Goal: Task Accomplishment & Management: Manage account settings

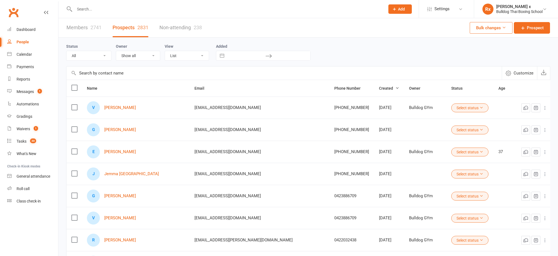
select select "100"
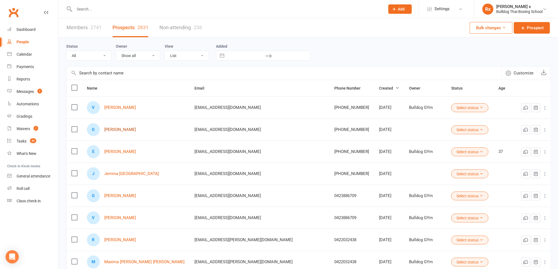
click at [115, 132] on link "[PERSON_NAME]" at bounding box center [120, 129] width 32 height 5
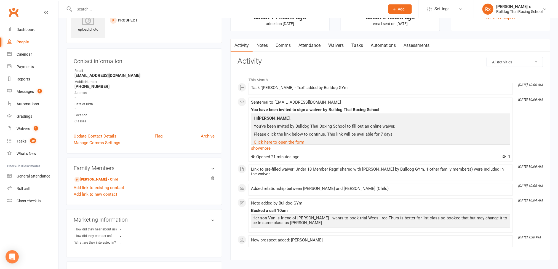
scroll to position [41, 0]
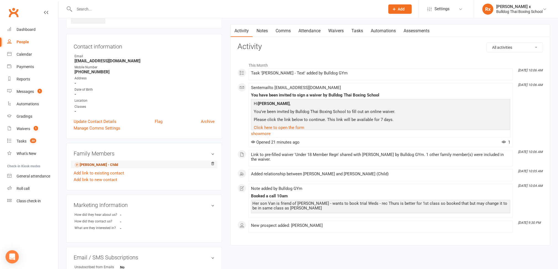
click at [95, 165] on link "Van Hannan - Child" at bounding box center [96, 165] width 44 height 6
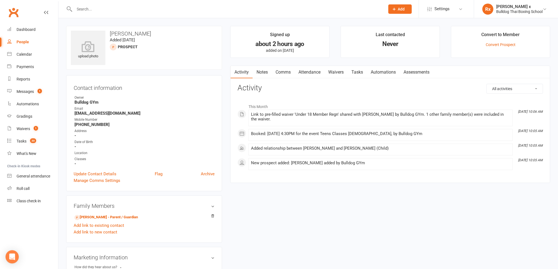
click at [23, 41] on div "People" at bounding box center [23, 42] width 12 height 4
select select "100"
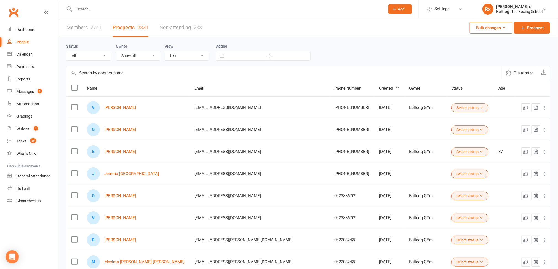
click at [122, 156] on div "E Edward Preddy" at bounding box center [136, 151] width 98 height 13
click at [124, 151] on link "[PERSON_NAME]" at bounding box center [120, 152] width 32 height 5
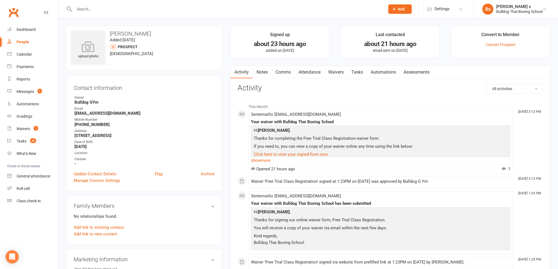
click at [17, 39] on link "People" at bounding box center [32, 42] width 51 height 12
select select "100"
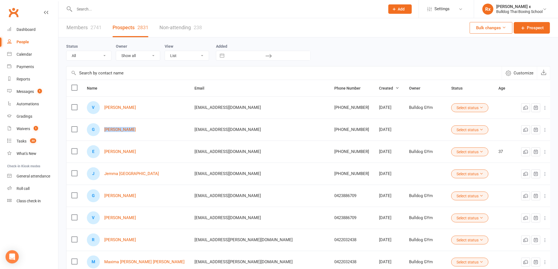
drag, startPoint x: 106, startPoint y: 131, endPoint x: 142, endPoint y: 132, distance: 36.2
click at [142, 132] on div "G Gemma Hannan" at bounding box center [136, 129] width 98 height 13
copy link "[PERSON_NAME]"
click at [114, 106] on link "[PERSON_NAME]" at bounding box center [120, 107] width 32 height 5
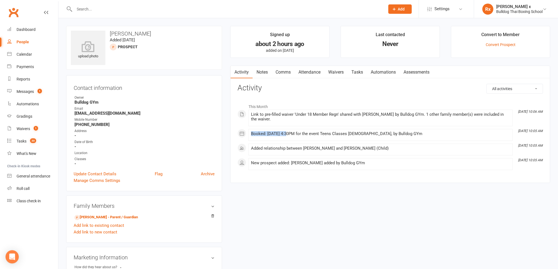
drag, startPoint x: 288, startPoint y: 134, endPoint x: 251, endPoint y: 134, distance: 37.2
click at [251, 134] on li "Oct 14, 10:05 AM Booked: 16 Oct 2025 at 4:30PM for the event Teens Classes 13-1…" at bounding box center [381, 135] width 264 height 12
click at [292, 135] on div "Booked: 16 Oct 2025 at 4:30PM for the event Teens Classes 13-16yo, by Bulldog G…" at bounding box center [380, 134] width 259 height 5
drag, startPoint x: 290, startPoint y: 135, endPoint x: 249, endPoint y: 131, distance: 41.6
click at [249, 131] on li "Oct 14, 10:05 AM Booked: 16 Oct 2025 at 4:30PM for the event Teens Classes 13-1…" at bounding box center [381, 135] width 264 height 12
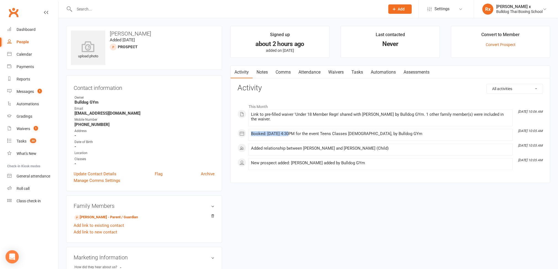
copy div "Booked: 16 Oct 2025"
click at [26, 89] on link "Messages 1" at bounding box center [32, 92] width 51 height 12
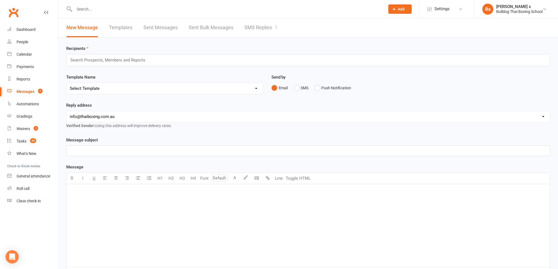
click at [259, 27] on link "SMS Replies 1" at bounding box center [260, 27] width 33 height 19
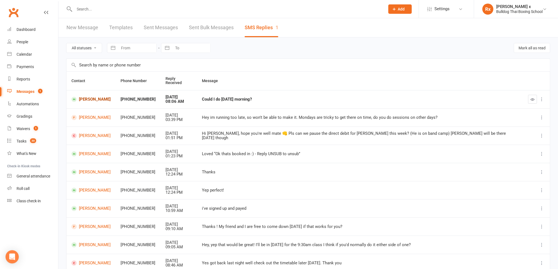
click at [89, 97] on link "Alexander Weinress" at bounding box center [90, 99] width 39 height 5
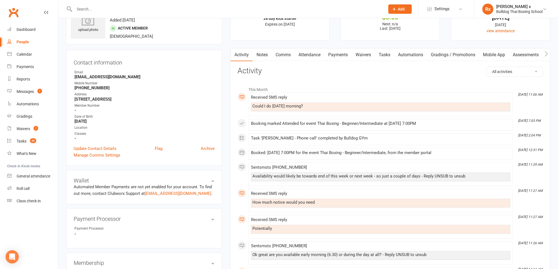
scroll to position [41, 0]
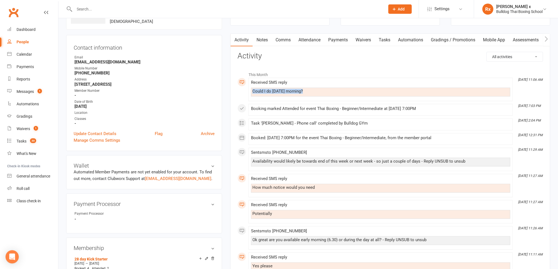
drag, startPoint x: 303, startPoint y: 92, endPoint x: 240, endPoint y: 91, distance: 62.9
copy div "Could I do Friday morning?"
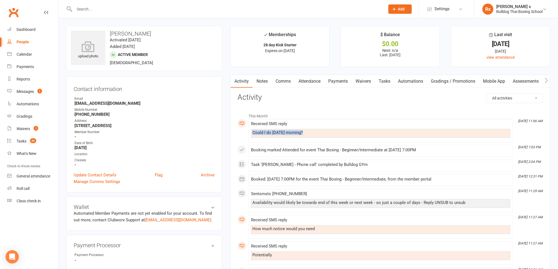
click at [386, 81] on link "Tasks" at bounding box center [384, 81] width 19 height 13
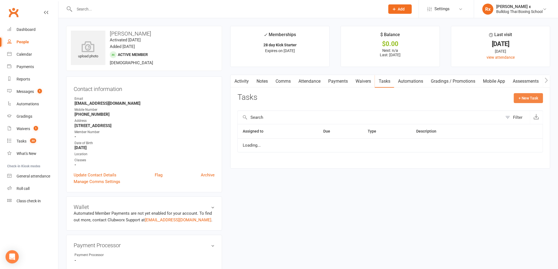
click at [519, 95] on button "+ New Task" at bounding box center [528, 98] width 29 height 10
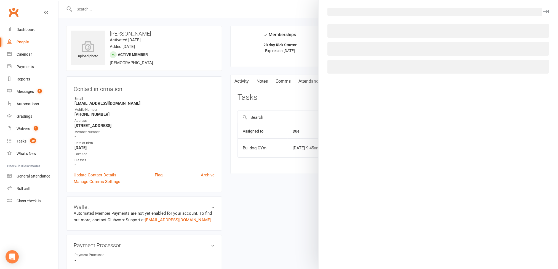
select select "45795"
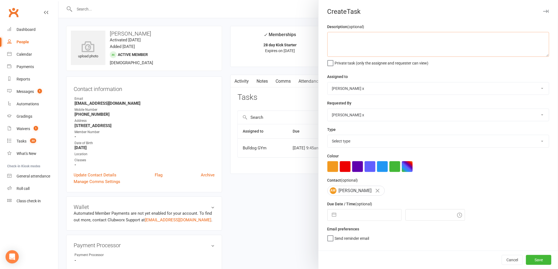
click at [344, 35] on textarea at bounding box center [439, 44] width 222 height 25
paste textarea "Could I do Friday morning?"
type textarea "Message: "Could I do Friday morning?""
click at [540, 90] on select "Bulldog GYm [PERSON_NAME] O'[PERSON_NAME] x [PERSON_NAME] [PERSON_NAME] [PERSON…" at bounding box center [438, 88] width 221 height 12
select select "12940"
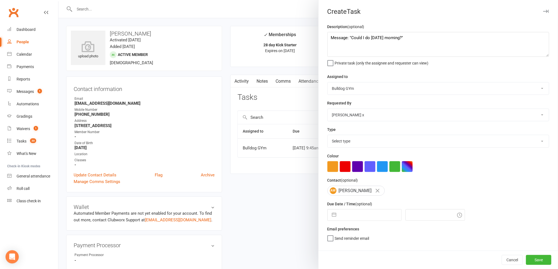
click at [328, 83] on select "Bulldog GYm [PERSON_NAME] O'[PERSON_NAME] x [PERSON_NAME] [PERSON_NAME] [PERSON…" at bounding box center [438, 88] width 221 height 12
click at [526, 145] on select "Select type Action E-mail Meeting Phone call Text Add new task type" at bounding box center [438, 141] width 221 height 12
select select "12049"
click at [328, 137] on select "Select type Action E-mail Meeting Phone call Text Add new task type" at bounding box center [438, 141] width 221 height 12
click at [358, 218] on input "text" at bounding box center [370, 215] width 62 height 11
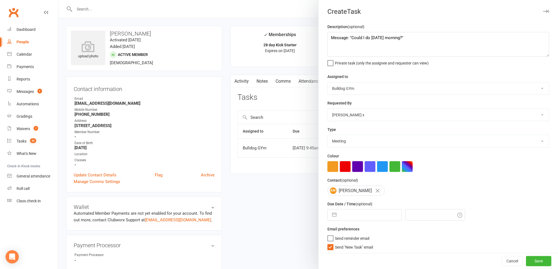
select select "8"
select select "2025"
select select "9"
select select "2025"
select select "10"
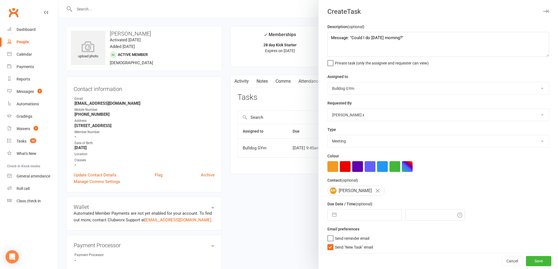
select select "2025"
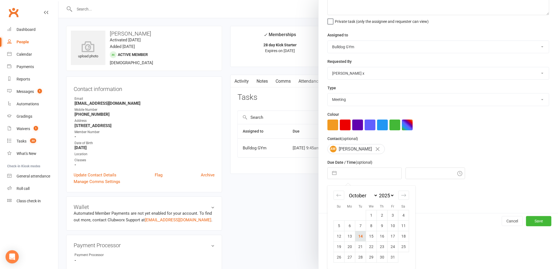
click at [356, 236] on td "14" at bounding box center [360, 236] width 11 height 10
type input "[DATE]"
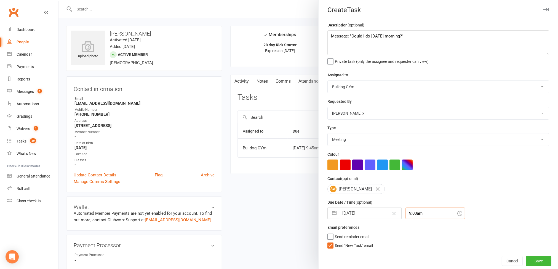
scroll to position [9, 0]
click at [423, 211] on input "9:00am" at bounding box center [436, 214] width 60 height 12
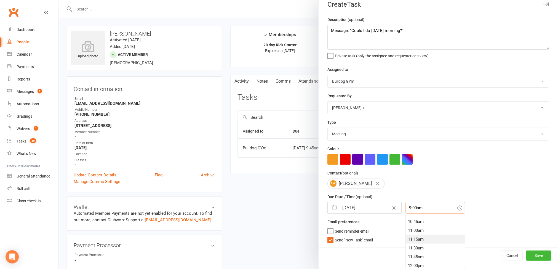
scroll to position [392, 0]
click at [415, 252] on div "12:00pm" at bounding box center [435, 251] width 59 height 9
type input "12:00pm"
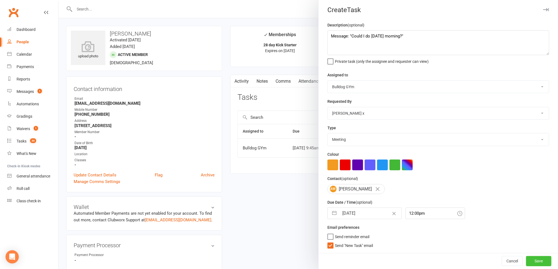
click at [528, 256] on button "Save" at bounding box center [538, 261] width 25 height 10
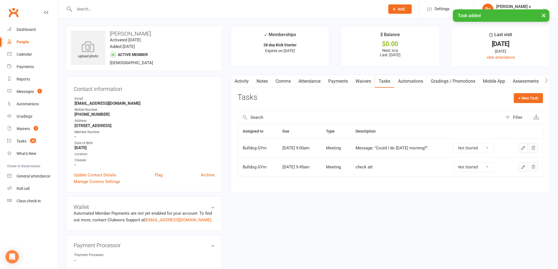
click at [20, 43] on div "People" at bounding box center [23, 42] width 12 height 4
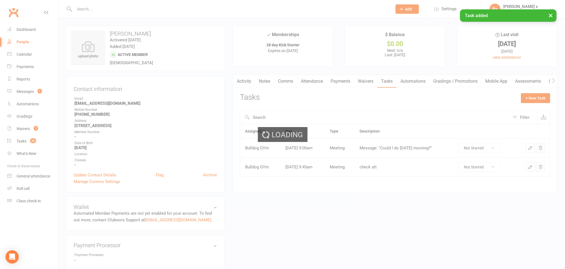
select select "100"
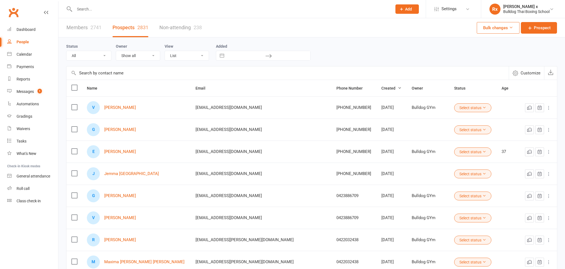
select select "100"
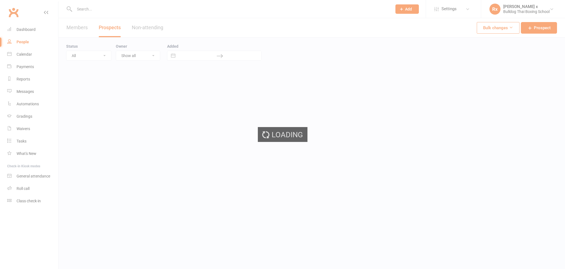
select select "100"
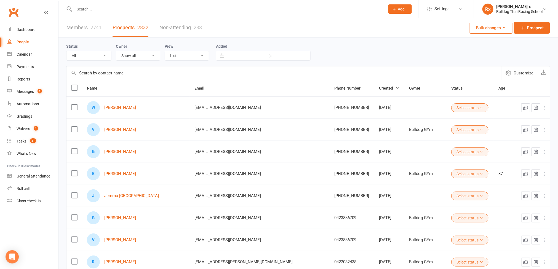
click at [133, 7] on input "text" at bounding box center [227, 9] width 309 height 8
paste input "[EMAIL_ADDRESS][DOMAIN_NAME]"
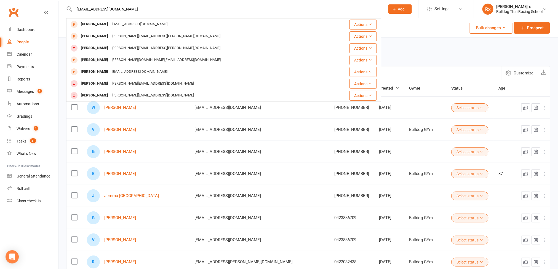
type input "[EMAIL_ADDRESS][DOMAIN_NAME]"
click at [421, 44] on div "Status All (No status set) (Invalid status) Initial Contact Follow-up Call Foll…" at bounding box center [308, 52] width 484 height 18
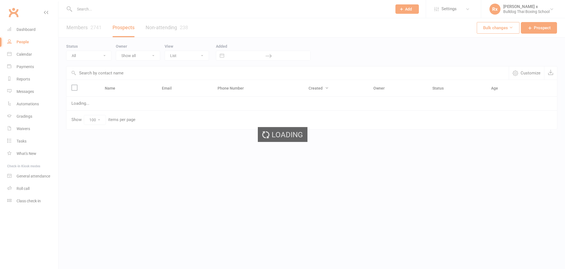
select select "100"
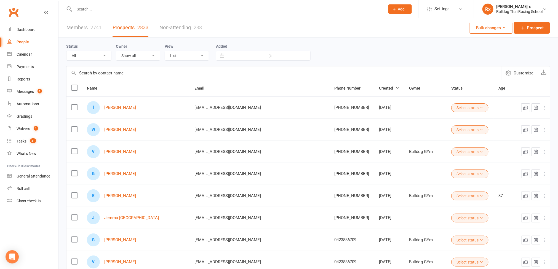
click at [126, 6] on input "text" at bounding box center [227, 9] width 309 height 8
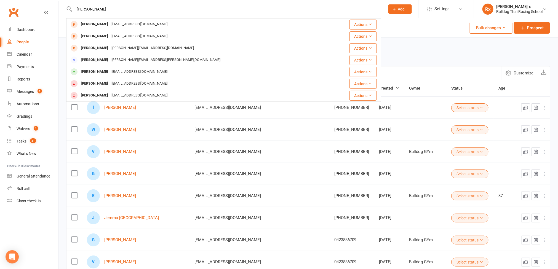
type input "chris lawle"
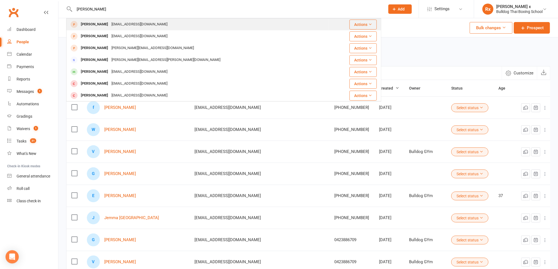
click at [121, 24] on div "[EMAIL_ADDRESS][DOMAIN_NAME]" at bounding box center [139, 24] width 59 height 8
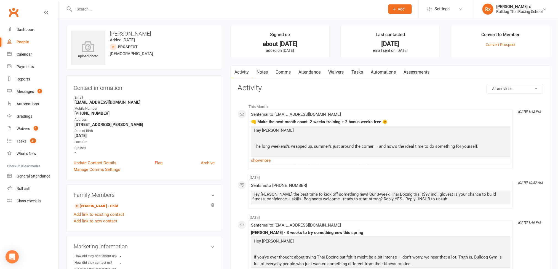
click at [361, 74] on link "Tasks" at bounding box center [357, 72] width 19 height 13
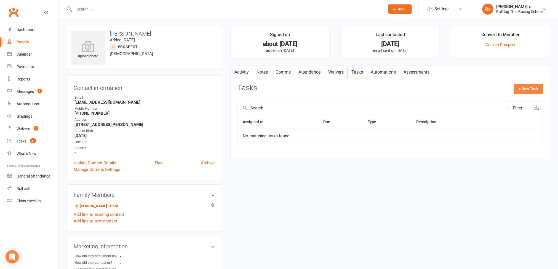
click at [515, 92] on button "+ New Task" at bounding box center [528, 89] width 29 height 10
select select "45795"
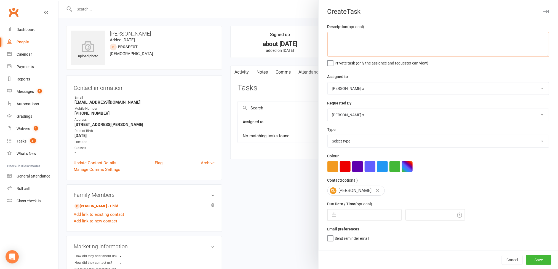
click at [346, 40] on textarea at bounding box center [439, 44] width 222 height 25
type textarea "Opted in again via Softp."
click at [532, 90] on select "Bulldog GYm [PERSON_NAME] O'[PERSON_NAME] x [PERSON_NAME] [PERSON_NAME] [PERSON…" at bounding box center [438, 88] width 221 height 12
select select "12940"
click at [328, 83] on select "Bulldog GYm [PERSON_NAME] O'[PERSON_NAME] x [PERSON_NAME] [PERSON_NAME] [PERSON…" at bounding box center [438, 88] width 221 height 12
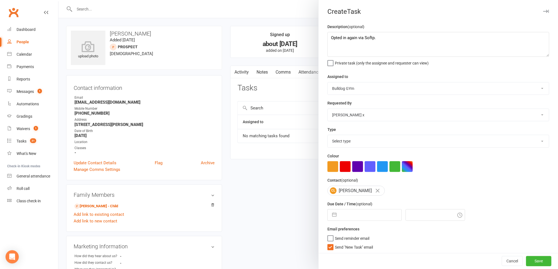
click at [526, 147] on select "Select type Action E-mail Meeting Phone call Text Add new task type" at bounding box center [438, 141] width 221 height 12
select select "12049"
click at [328, 137] on select "Select type Action E-mail Meeting Phone call Text Add new task type" at bounding box center [438, 141] width 221 height 12
click at [355, 220] on input "text" at bounding box center [370, 215] width 62 height 11
select select "8"
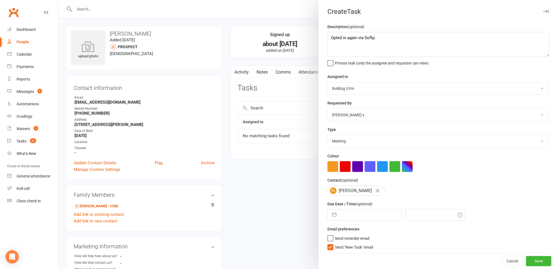
select select "2025"
select select "9"
select select "2025"
select select "10"
select select "2025"
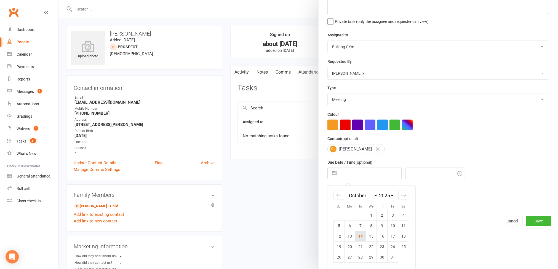
click at [358, 241] on td "14" at bounding box center [360, 236] width 11 height 10
type input "[DATE]"
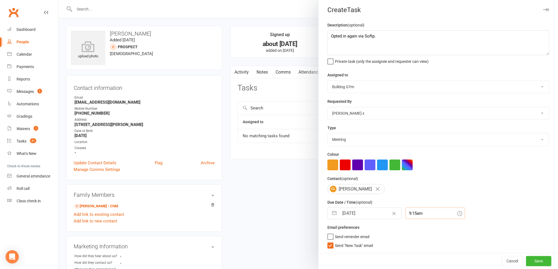
click at [420, 211] on input "9:15am" at bounding box center [436, 214] width 60 height 12
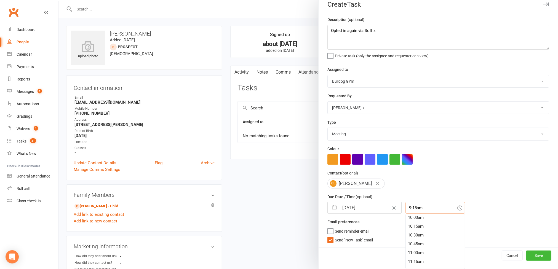
scroll to position [400, 0]
click at [412, 250] on div "12:15pm" at bounding box center [435, 251] width 59 height 9
type input "12:15pm"
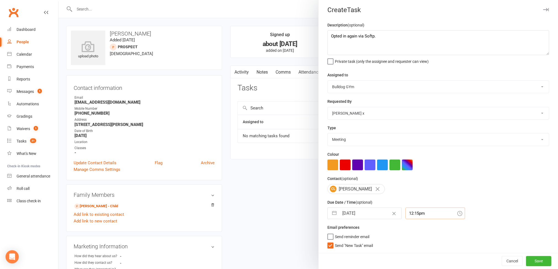
scroll to position [4, 0]
click at [526, 262] on button "Save" at bounding box center [538, 261] width 25 height 10
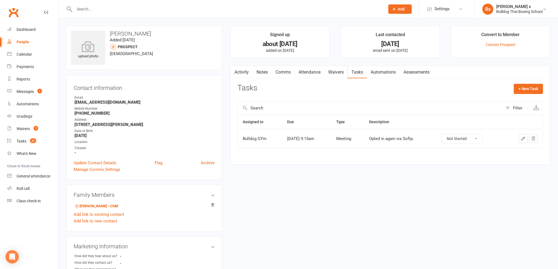
click at [119, 8] on input "text" at bounding box center [227, 9] width 309 height 8
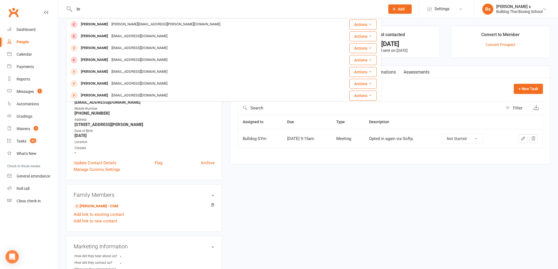
type input "b"
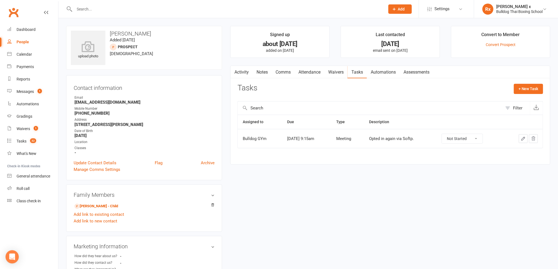
paste input "[EMAIL_ADDRESS][DOMAIN_NAME]"
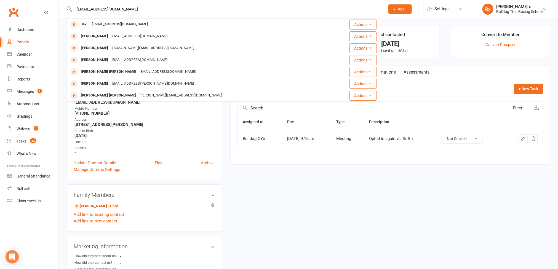
type input "[EMAIL_ADDRESS][DOMAIN_NAME]"
click at [259, 177] on div "upload photo Chris Lawley Added 29 September, 2024 prospect 42 years old Contac…" at bounding box center [308, 232] width 492 height 412
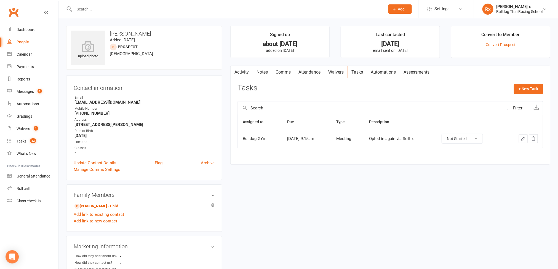
click at [21, 40] on div "People" at bounding box center [23, 42] width 12 height 4
select select "100"
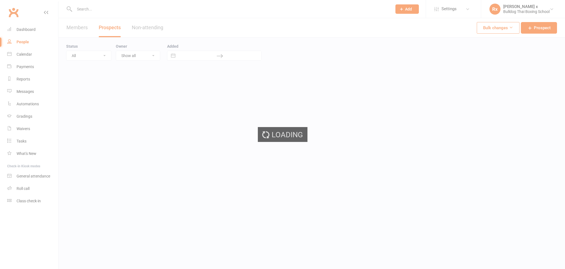
select select "100"
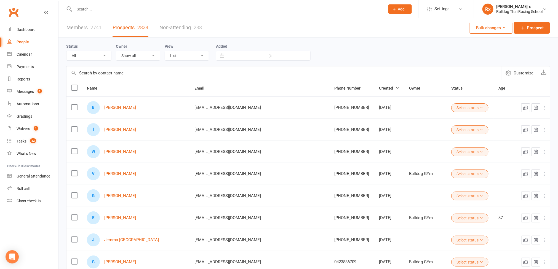
click at [95, 9] on input "text" at bounding box center [227, 9] width 309 height 8
click at [123, 110] on link "[PERSON_NAME]" at bounding box center [120, 107] width 32 height 5
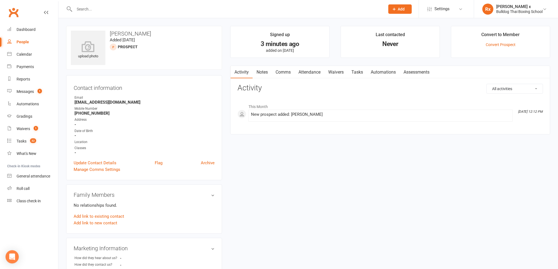
click at [95, 11] on input "text" at bounding box center [227, 9] width 309 height 8
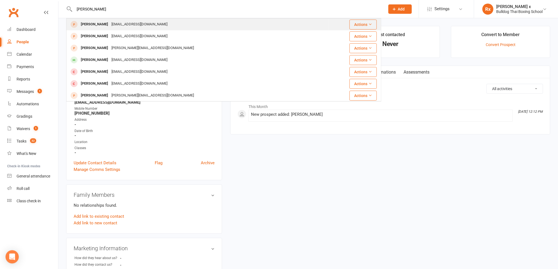
type input "[PERSON_NAME]"
click at [102, 23] on div "[PERSON_NAME]" at bounding box center [94, 24] width 31 height 8
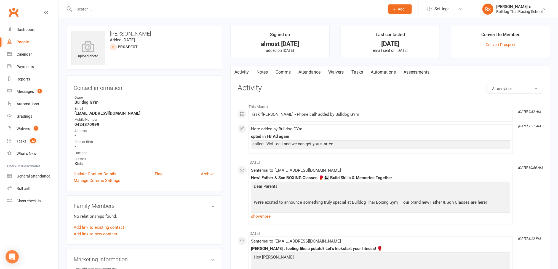
click at [26, 41] on div "People" at bounding box center [23, 42] width 12 height 4
select select "100"
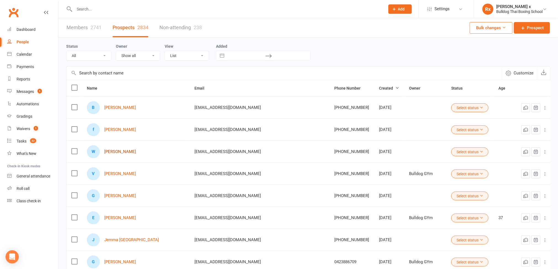
click at [120, 153] on link "[PERSON_NAME]" at bounding box center [120, 152] width 32 height 5
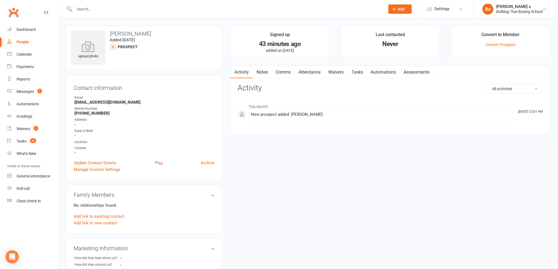
click at [260, 73] on link "Notes" at bounding box center [262, 72] width 19 height 13
click at [523, 89] on button "+ New Note" at bounding box center [529, 89] width 30 height 10
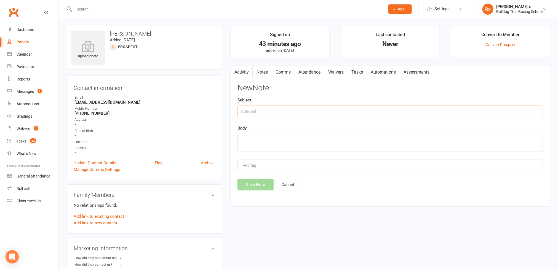
click at [261, 116] on input "text" at bounding box center [391, 112] width 306 height 12
type input "Website optin"
click at [275, 143] on textarea at bounding box center [391, 143] width 306 height 18
type textarea "Did not add to nurture, did not book a call."
click at [263, 187] on button "Save Note" at bounding box center [256, 185] width 36 height 12
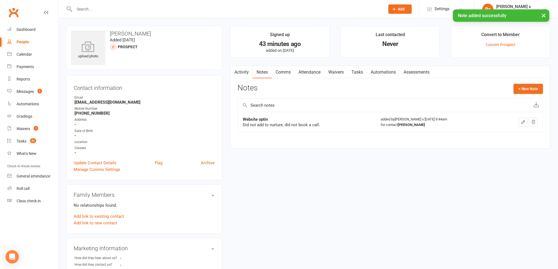
click at [358, 74] on link "Tasks" at bounding box center [357, 72] width 19 height 13
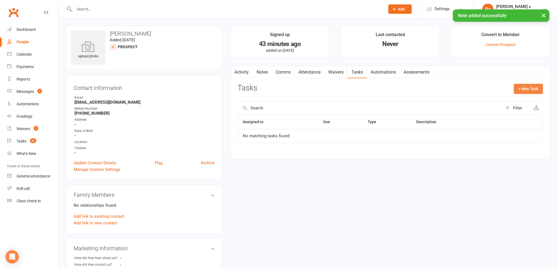
click at [539, 85] on button "+ New Task" at bounding box center [528, 89] width 29 height 10
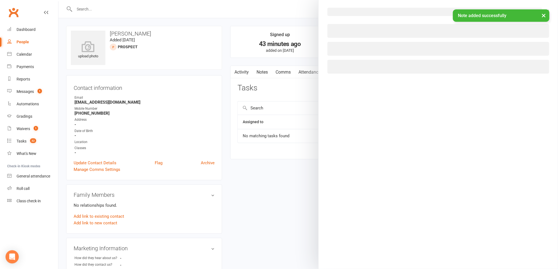
select select "45795"
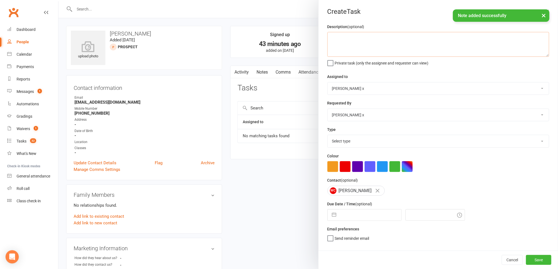
click at [366, 48] on textarea at bounding box center [439, 44] width 222 height 25
type textarea "Please call."
click at [536, 93] on select "Bulldog GYm [PERSON_NAME] O'[PERSON_NAME] x [PERSON_NAME] [PERSON_NAME] [PERSON…" at bounding box center [438, 88] width 221 height 12
select select "12940"
click at [328, 83] on select "Bulldog GYm [PERSON_NAME] O'[PERSON_NAME] x [PERSON_NAME] [PERSON_NAME] [PERSON…" at bounding box center [438, 88] width 221 height 12
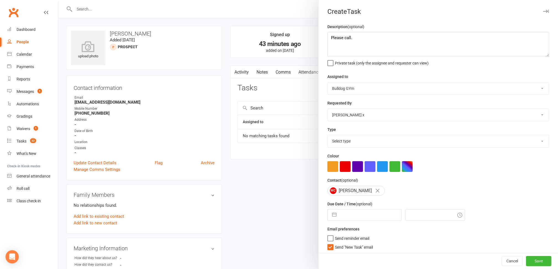
click at [528, 144] on select "Select type Action E-mail Meeting Phone call Text Add new task type" at bounding box center [438, 141] width 221 height 12
select select "12048"
click at [328, 137] on select "Select type Action E-mail Meeting Phone call Text Add new task type" at bounding box center [438, 141] width 221 height 12
click at [369, 217] on input "text" at bounding box center [370, 215] width 62 height 11
select select "8"
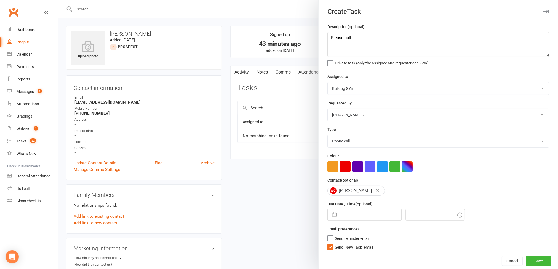
select select "2025"
select select "9"
select select "2025"
select select "10"
select select "2025"
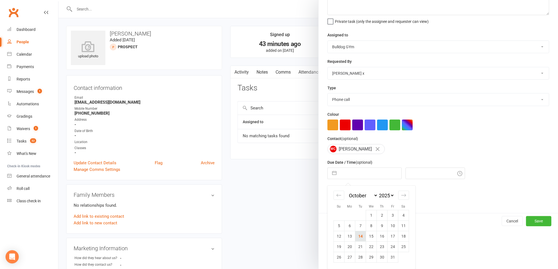
click at [360, 239] on td "14" at bounding box center [360, 236] width 11 height 10
type input "[DATE]"
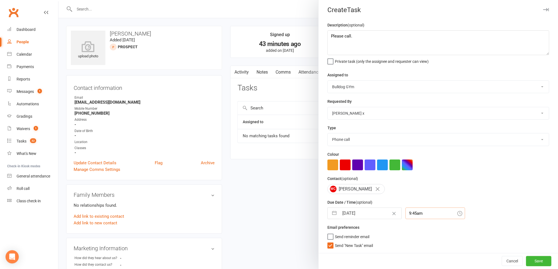
click at [423, 212] on input "9:45am" at bounding box center [436, 214] width 60 height 12
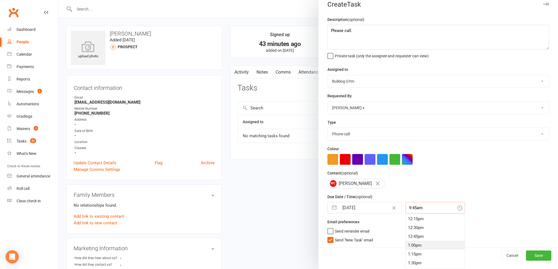
scroll to position [418, 0]
click at [414, 252] on div "12:45pm" at bounding box center [435, 251] width 59 height 9
type input "12:45pm"
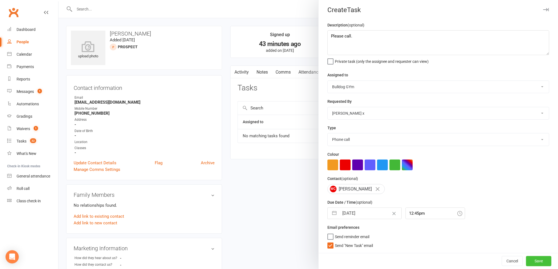
click at [526, 261] on button "Save" at bounding box center [538, 261] width 25 height 10
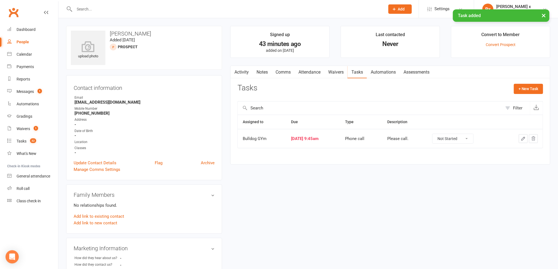
click at [23, 43] on div "People" at bounding box center [23, 42] width 12 height 4
select select "100"
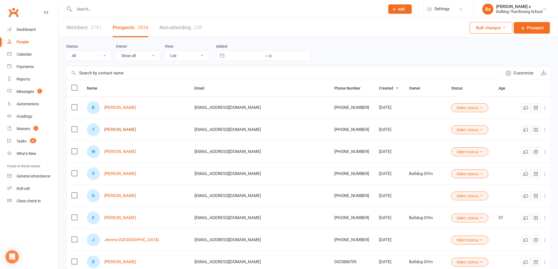
click at [119, 132] on link "[PERSON_NAME]" at bounding box center [120, 129] width 32 height 5
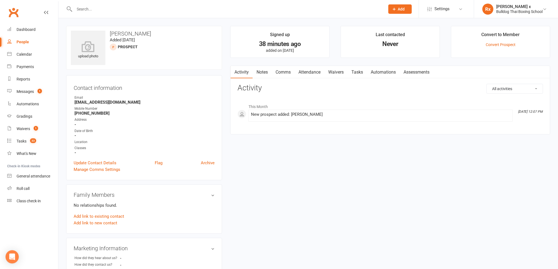
click at [262, 73] on link "Notes" at bounding box center [262, 72] width 19 height 13
click at [524, 89] on button "+ New Note" at bounding box center [529, 89] width 30 height 10
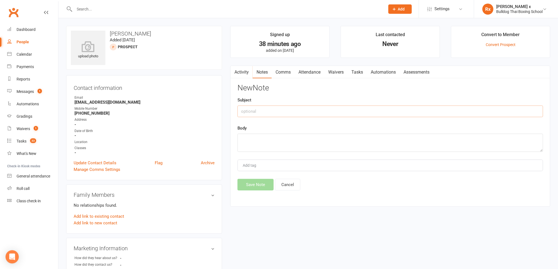
click at [293, 111] on input "text" at bounding box center [391, 112] width 306 height 12
type input "Website optin"
click at [278, 143] on textarea at bounding box center [391, 143] width 306 height 18
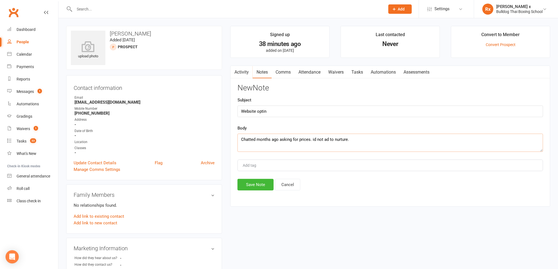
click at [313, 139] on textarea "Chatted months ago asking for prices. id not ad to nurture." at bounding box center [391, 143] width 306 height 18
click at [331, 139] on textarea "Chatted months ago asking for prices. Did not ad to nurture." at bounding box center [391, 143] width 306 height 18
type textarea "Chatted months ago asking for prices. Did not add to nurture."
click at [253, 190] on button "Save Note" at bounding box center [256, 185] width 36 height 12
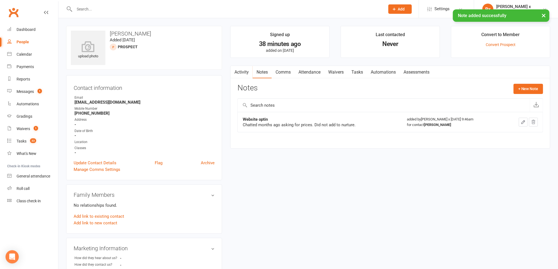
click at [359, 75] on link "Tasks" at bounding box center [357, 72] width 19 height 13
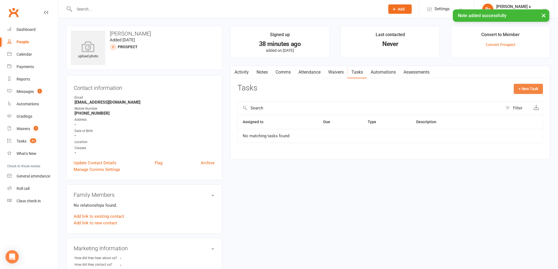
click at [539, 89] on button "+ New Task" at bounding box center [528, 89] width 29 height 10
select select "45795"
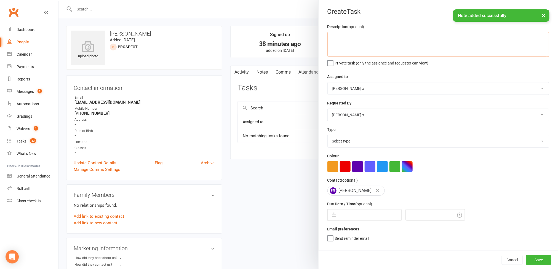
click at [360, 41] on textarea at bounding box center [439, 44] width 222 height 25
type textarea "Please call."
click at [539, 90] on select "Bulldog GYm [PERSON_NAME] O'[PERSON_NAME] x [PERSON_NAME] [PERSON_NAME] [PERSON…" at bounding box center [438, 88] width 221 height 12
select select "12940"
click at [328, 83] on select "Bulldog GYm [PERSON_NAME] O'[PERSON_NAME] x [PERSON_NAME] [PERSON_NAME] [PERSON…" at bounding box center [438, 88] width 221 height 12
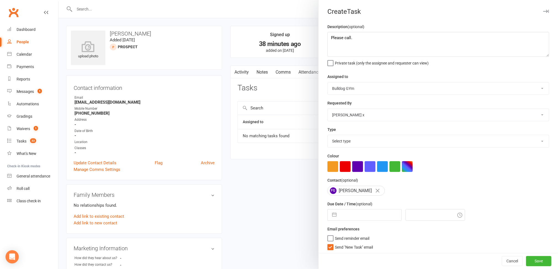
click at [529, 139] on select "Select type Action E-mail Meeting Phone call Text Add new task type" at bounding box center [438, 141] width 221 height 12
select select "12048"
click at [328, 137] on select "Select type Action E-mail Meeting Phone call Text Add new task type" at bounding box center [438, 141] width 221 height 12
click at [328, 38] on textarea "Please call." at bounding box center [439, 44] width 222 height 25
click at [359, 39] on textarea "Please call." at bounding box center [439, 44] width 222 height 25
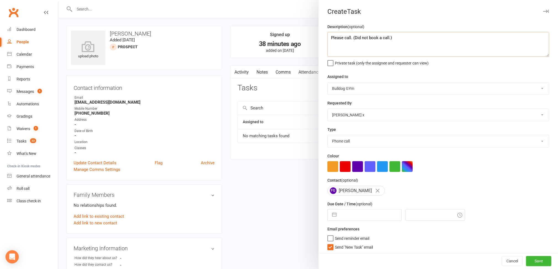
type textarea "Please call. (Did not book a call.)"
click at [374, 224] on div "Description (optional) Please call. (Did not book a call.) Private task (only t…" at bounding box center [438, 138] width 239 height 231
select select "8"
select select "2025"
select select "9"
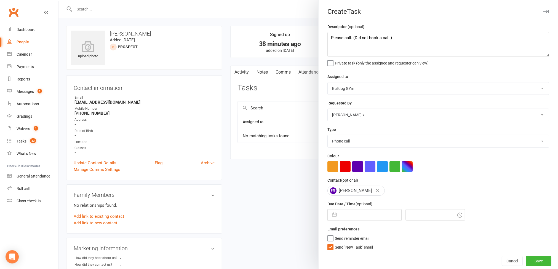
select select "2025"
select select "10"
select select "2025"
click at [372, 221] on input "text" at bounding box center [370, 215] width 62 height 11
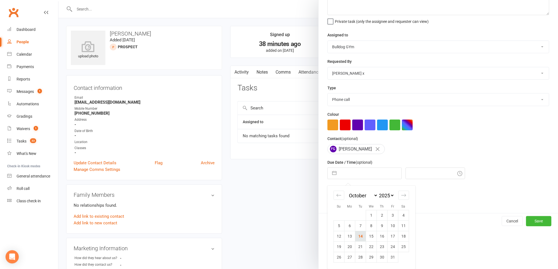
click at [359, 236] on td "14" at bounding box center [360, 236] width 11 height 10
type input "[DATE]"
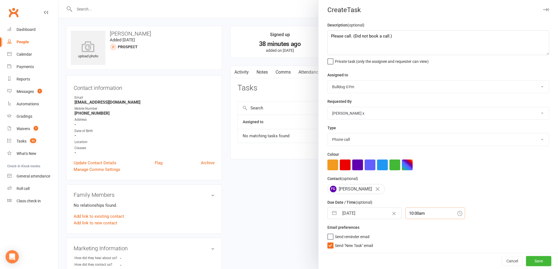
click at [415, 213] on input "10:00am" at bounding box center [436, 214] width 60 height 12
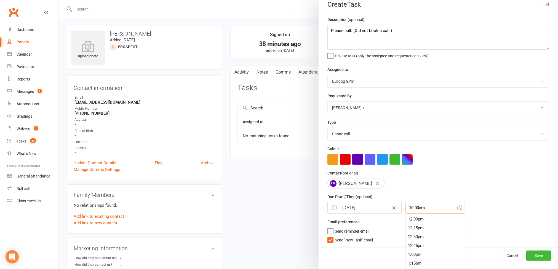
scroll to position [427, 0]
click at [411, 239] on div "12:45pm" at bounding box center [435, 242] width 59 height 9
type input "12:45pm"
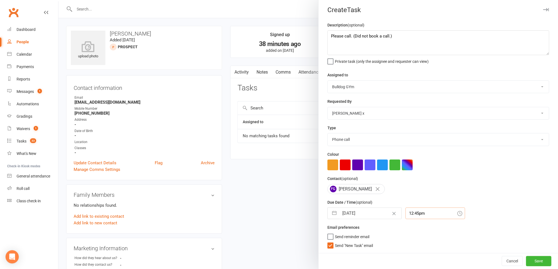
scroll to position [4, 0]
click at [527, 259] on button "Save" at bounding box center [538, 261] width 25 height 10
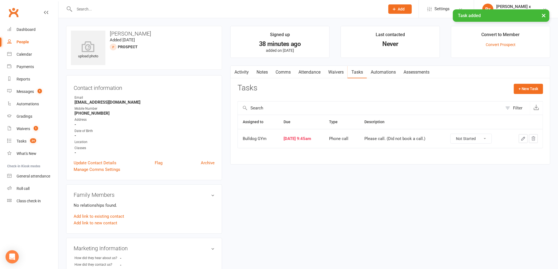
click at [25, 45] on link "People" at bounding box center [32, 42] width 51 height 12
select select "100"
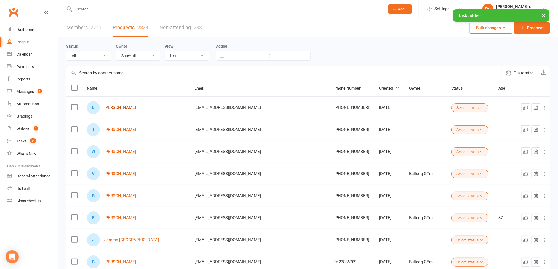
click at [125, 110] on link "[PERSON_NAME]" at bounding box center [120, 107] width 32 height 5
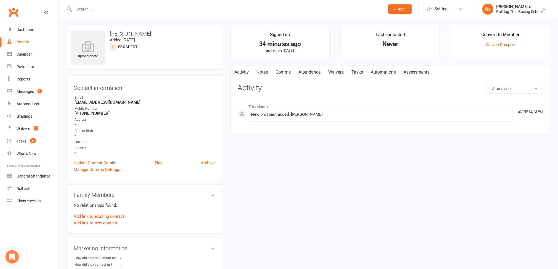
click at [262, 70] on link "Notes" at bounding box center [262, 72] width 19 height 13
click at [532, 88] on button "+ New Note" at bounding box center [529, 89] width 30 height 10
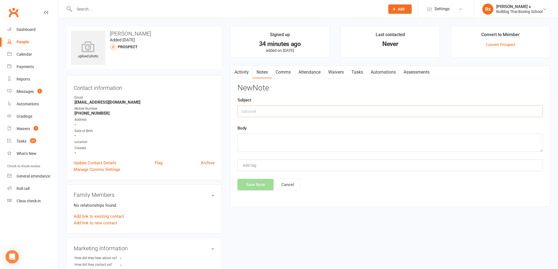
click at [263, 108] on input "text" at bounding box center [391, 112] width 306 height 12
type input "Website optin"
click at [266, 142] on textarea at bounding box center [391, 143] width 306 height 18
type textarea "Did not book a call, did not add to nurture."
click at [247, 187] on button "Save Note" at bounding box center [256, 185] width 36 height 12
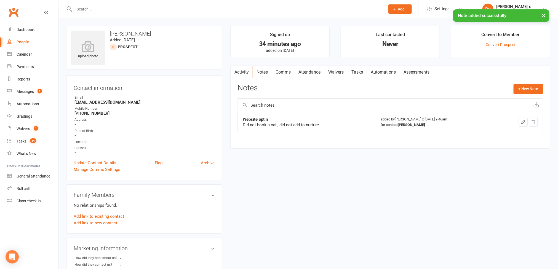
click at [355, 75] on link "Tasks" at bounding box center [357, 72] width 19 height 13
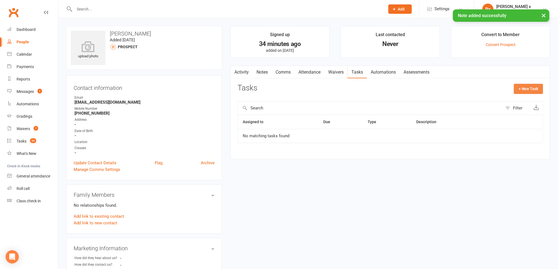
click at [526, 88] on button "+ New Task" at bounding box center [528, 89] width 29 height 10
select select "45795"
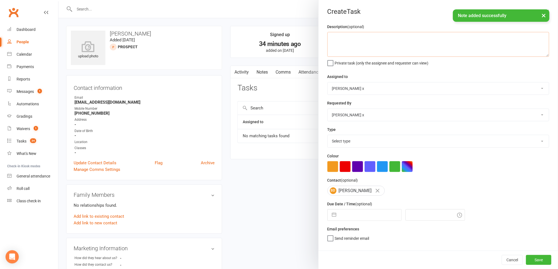
click at [369, 44] on textarea at bounding box center [439, 44] width 222 height 25
type textarea "Please call."
click at [535, 93] on select "Bulldog GYm [PERSON_NAME] O'[PERSON_NAME] x [PERSON_NAME] [PERSON_NAME] [PERSON…" at bounding box center [438, 88] width 221 height 12
select select "12940"
click at [328, 83] on select "Bulldog GYm [PERSON_NAME] O'[PERSON_NAME] x [PERSON_NAME] [PERSON_NAME] [PERSON…" at bounding box center [438, 88] width 221 height 12
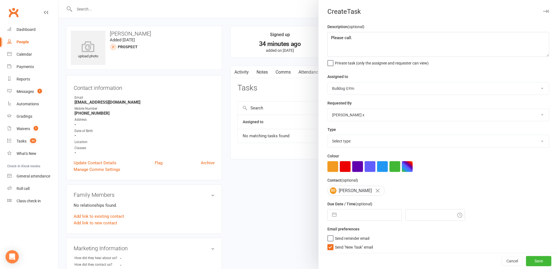
click at [524, 146] on select "Select type Action E-mail Meeting Phone call Text Add new task type" at bounding box center [438, 141] width 221 height 12
select select "12048"
click at [328, 137] on select "Select type Action E-mail Meeting Phone call Text Add new task type" at bounding box center [438, 141] width 221 height 12
click at [380, 219] on input "text" at bounding box center [370, 215] width 62 height 11
select select "8"
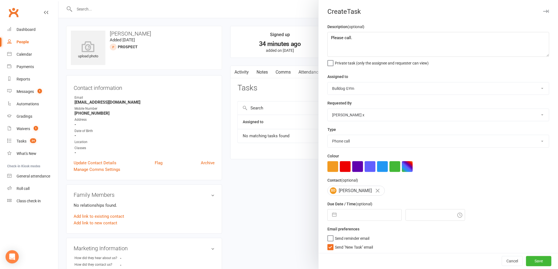
select select "2025"
select select "9"
select select "2025"
select select "10"
select select "2025"
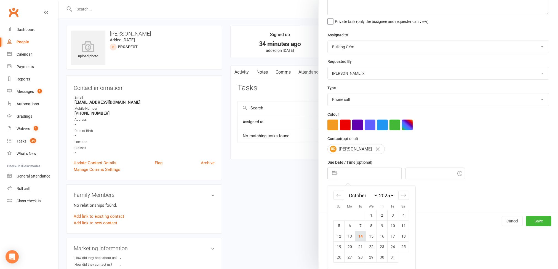
click at [360, 233] on td "14" at bounding box center [360, 236] width 11 height 10
type input "[DATE]"
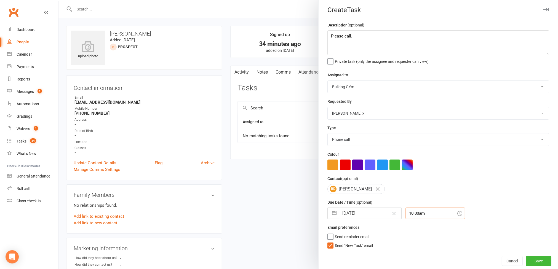
scroll to position [9, 0]
click at [411, 210] on input "10:00am" at bounding box center [436, 214] width 60 height 12
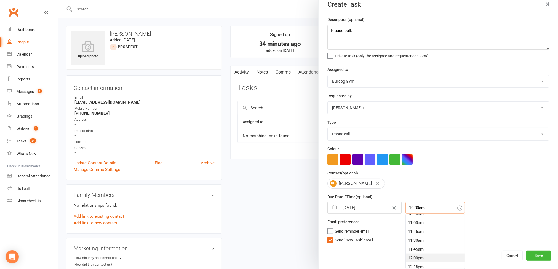
scroll to position [427, 0]
click at [407, 240] on div "12:45pm" at bounding box center [435, 242] width 59 height 9
type input "12:45pm"
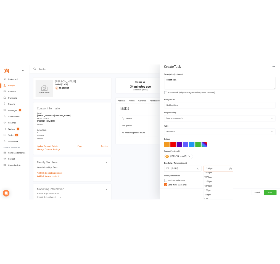
scroll to position [4, 0]
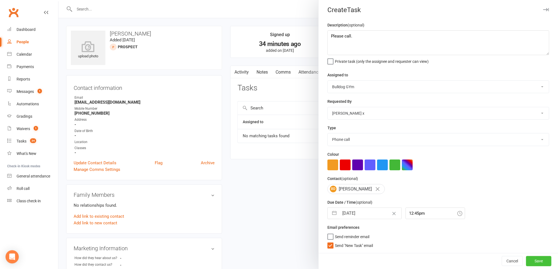
click at [526, 258] on button "Save" at bounding box center [538, 261] width 25 height 10
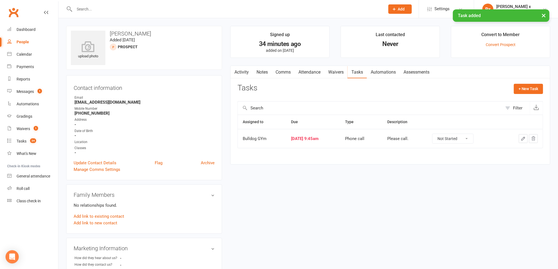
click at [14, 41] on link "People" at bounding box center [32, 42] width 51 height 12
select select "100"
